Goal: Communication & Community: Answer question/provide support

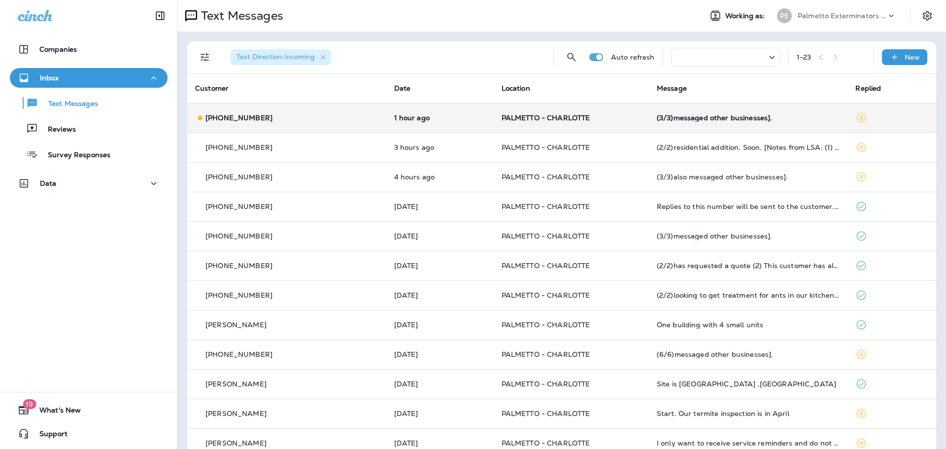
click at [663, 114] on div "(3/3)messaged other businesses]." at bounding box center [748, 118] width 183 height 8
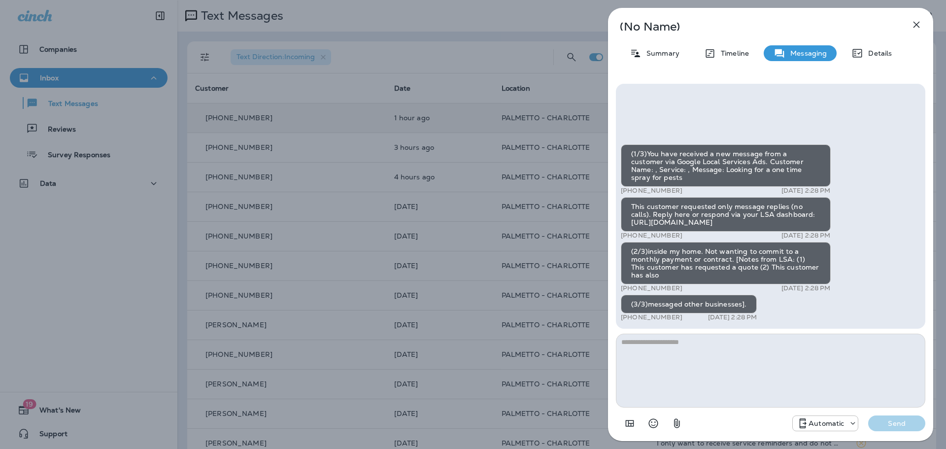
click at [918, 24] on icon "button" at bounding box center [917, 25] width 6 height 6
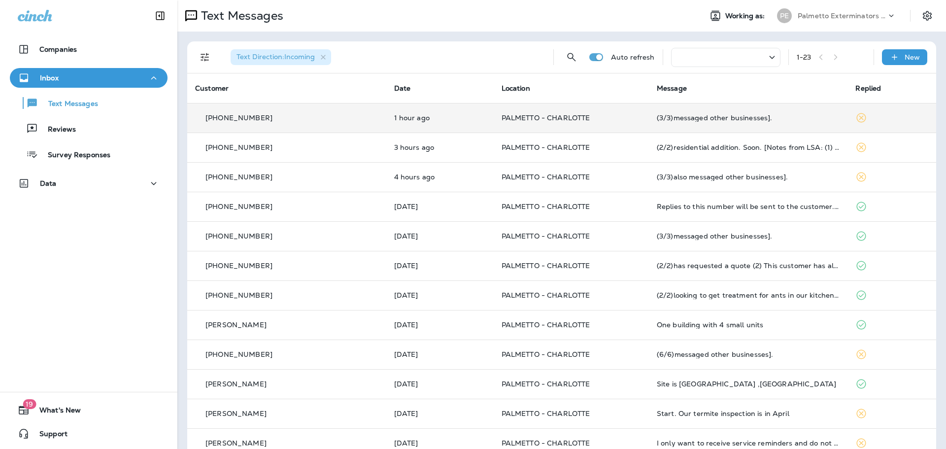
click at [252, 118] on p "[PHONE_NUMBER]" at bounding box center [238, 118] width 67 height 8
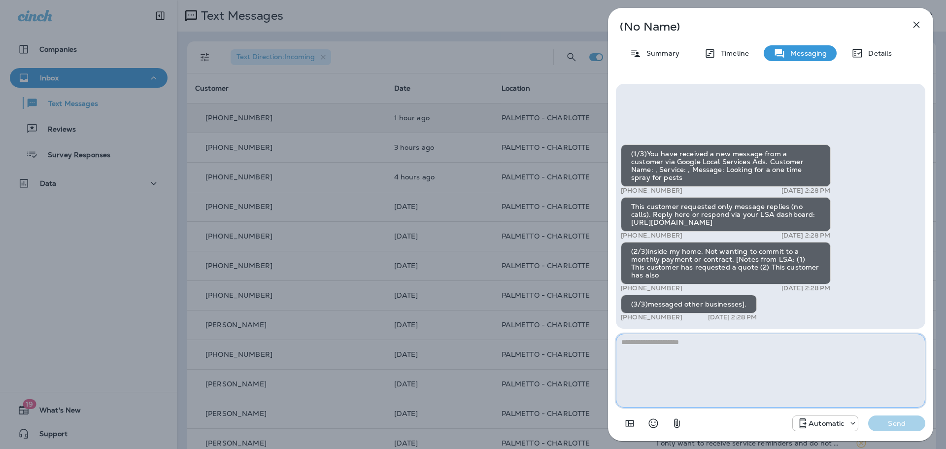
click at [644, 339] on textarea at bounding box center [770, 371] width 309 height 74
type textarea "*"
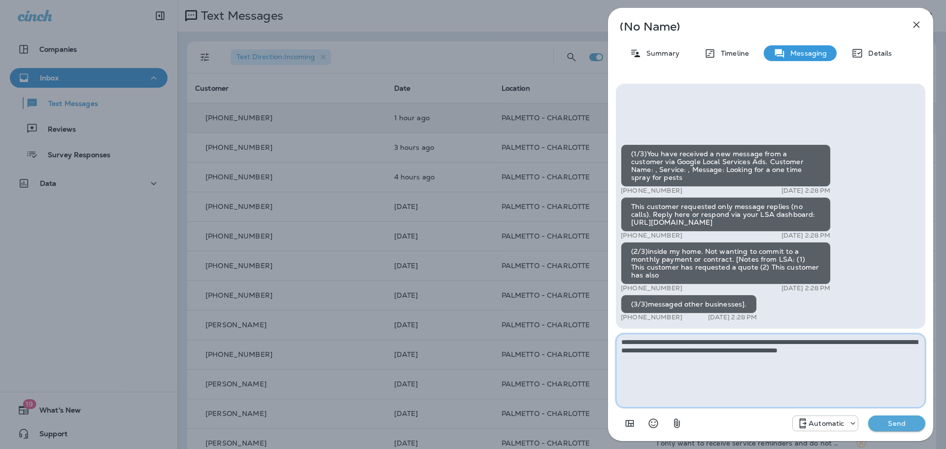
type textarea "**********"
click at [892, 419] on p "Send" at bounding box center [896, 423] width 41 height 9
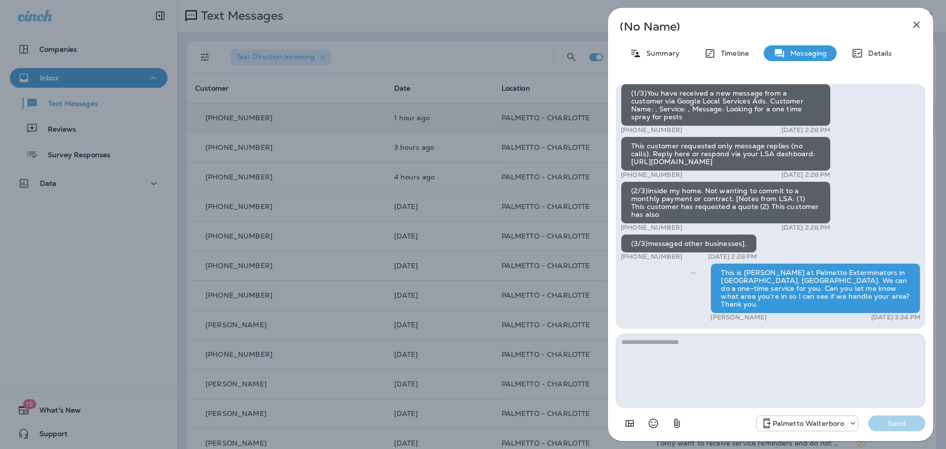
click at [922, 22] on button "button" at bounding box center [917, 25] width 20 height 20
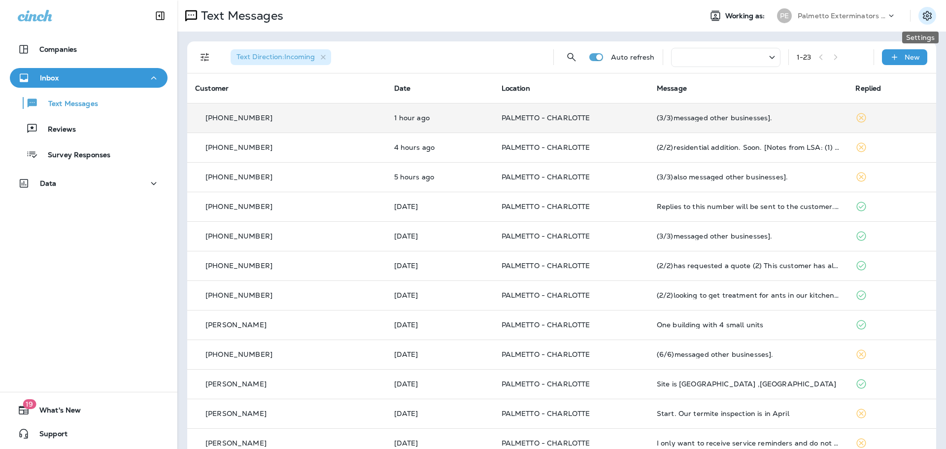
click at [921, 13] on icon "Settings" at bounding box center [927, 16] width 12 height 12
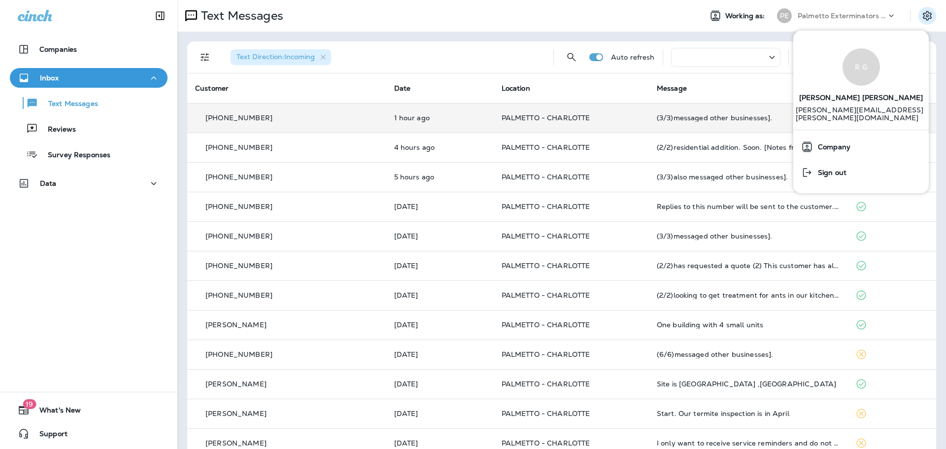
click at [423, 18] on div "Text Messages" at bounding box center [435, 16] width 516 height 20
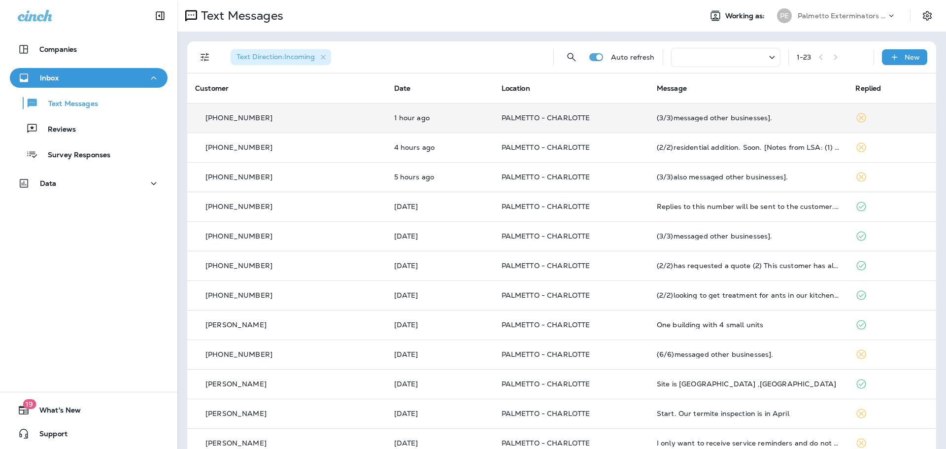
click at [886, 16] on icon at bounding box center [891, 16] width 10 height 10
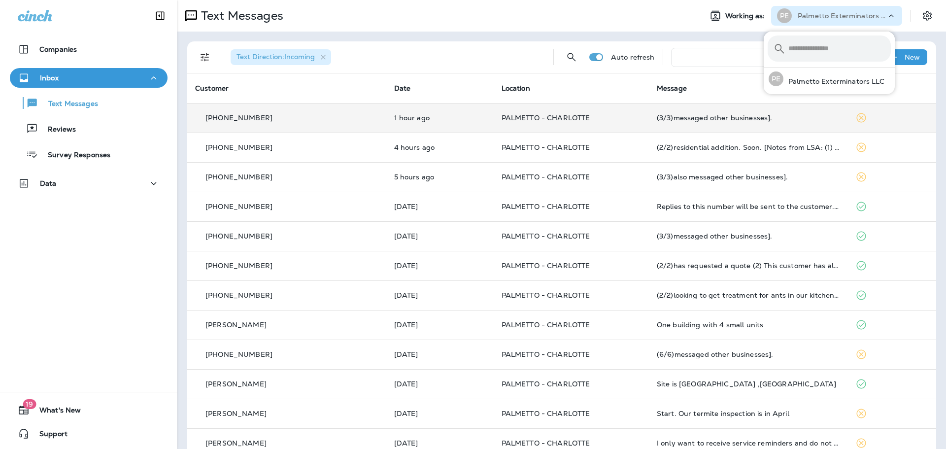
click at [886, 16] on icon at bounding box center [891, 16] width 10 height 10
